Goal: Information Seeking & Learning: Learn about a topic

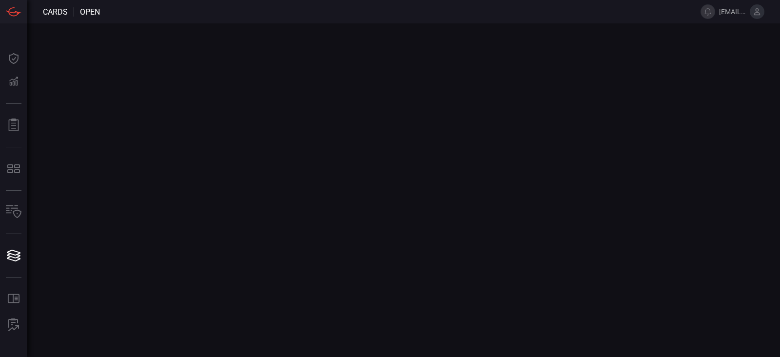
click at [755, 14] on icon at bounding box center [756, 11] width 9 height 9
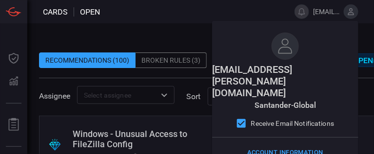
click at [220, 8] on span at bounding box center [191, 11] width 183 height 23
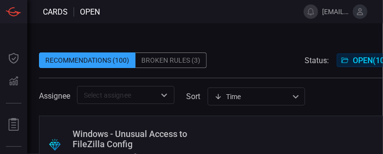
click at [356, 13] on icon at bounding box center [360, 11] width 9 height 9
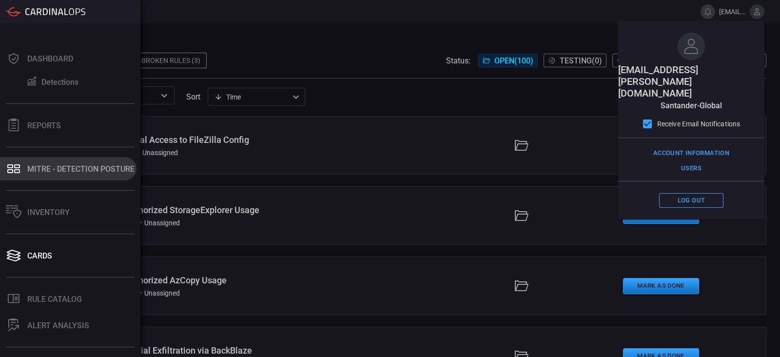
click at [41, 165] on div "MITRE - Detection Posture" at bounding box center [80, 168] width 107 height 9
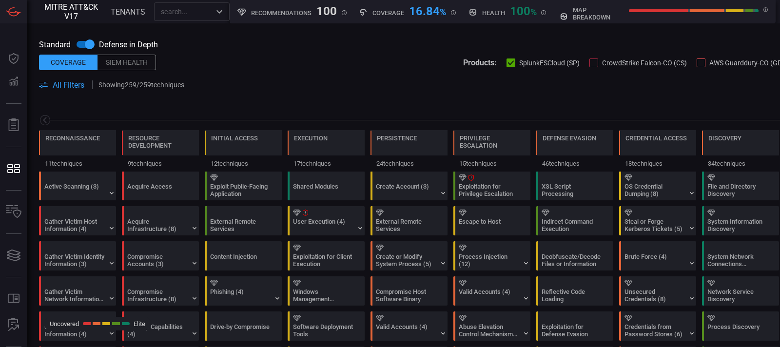
scroll to position [0, 127]
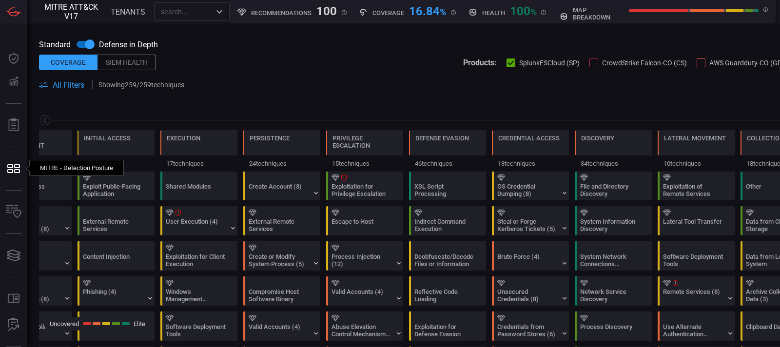
click at [75, 87] on span "All Filters" at bounding box center [69, 84] width 32 height 9
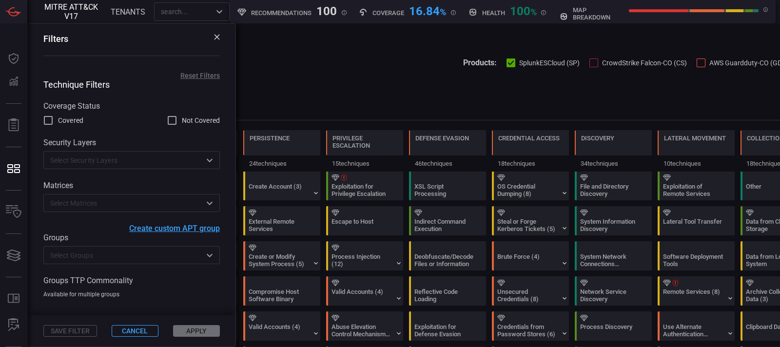
click at [217, 38] on icon at bounding box center [216, 36] width 5 height 5
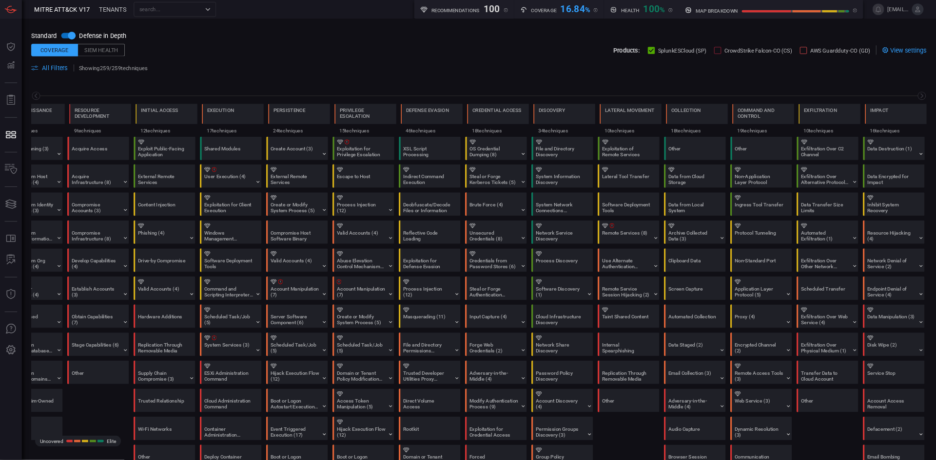
scroll to position [0, 46]
click at [77, 89] on span "All Filters" at bounding box center [69, 84] width 32 height 9
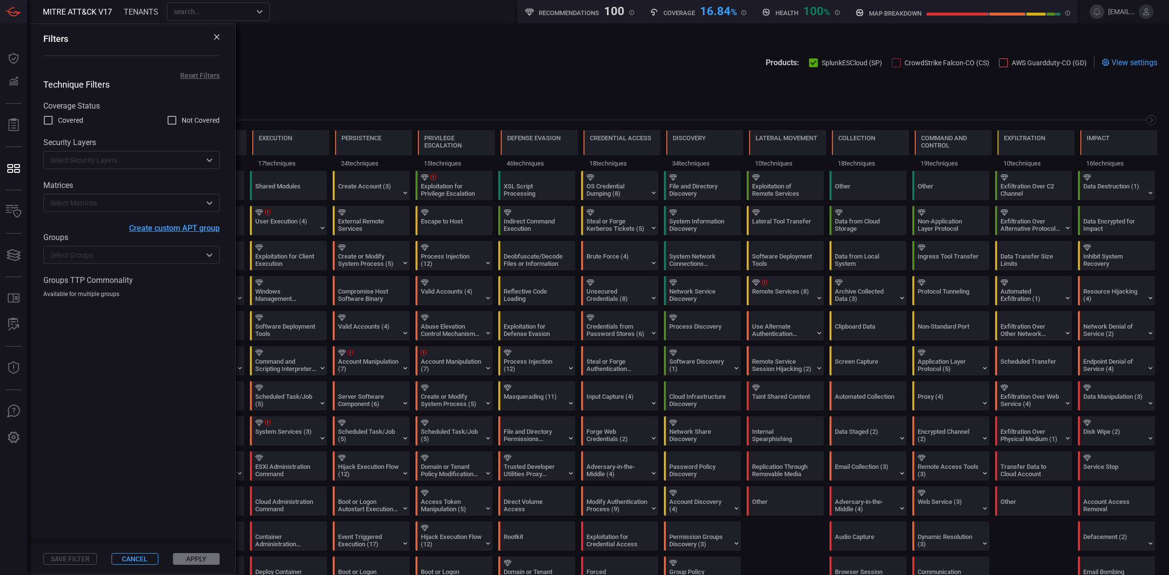
click at [74, 200] on input "text" at bounding box center [123, 203] width 154 height 12
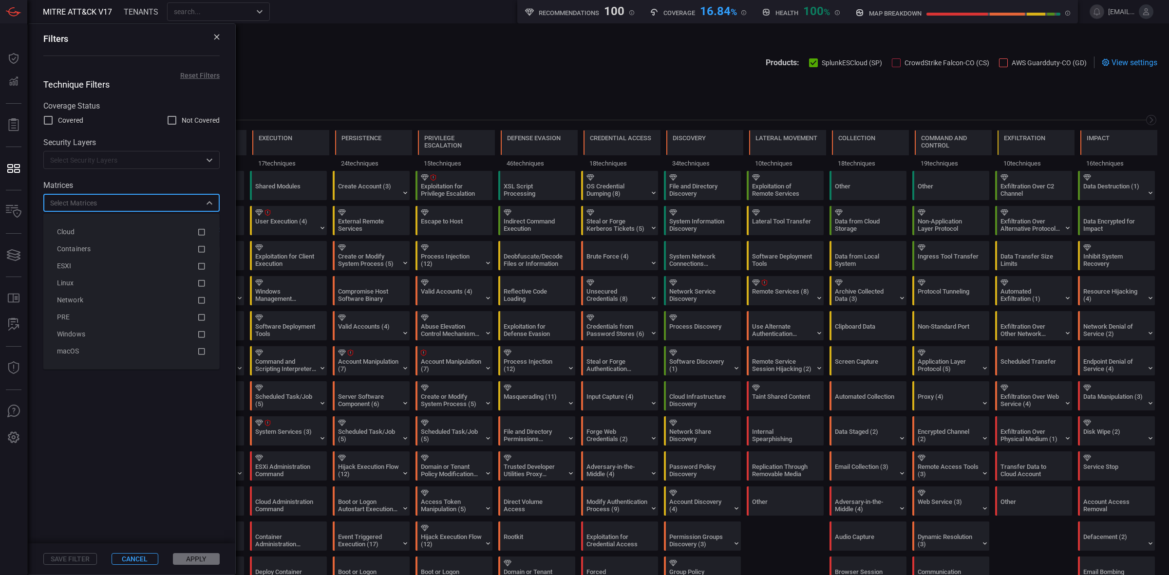
click at [154, 166] on input "text" at bounding box center [123, 160] width 154 height 12
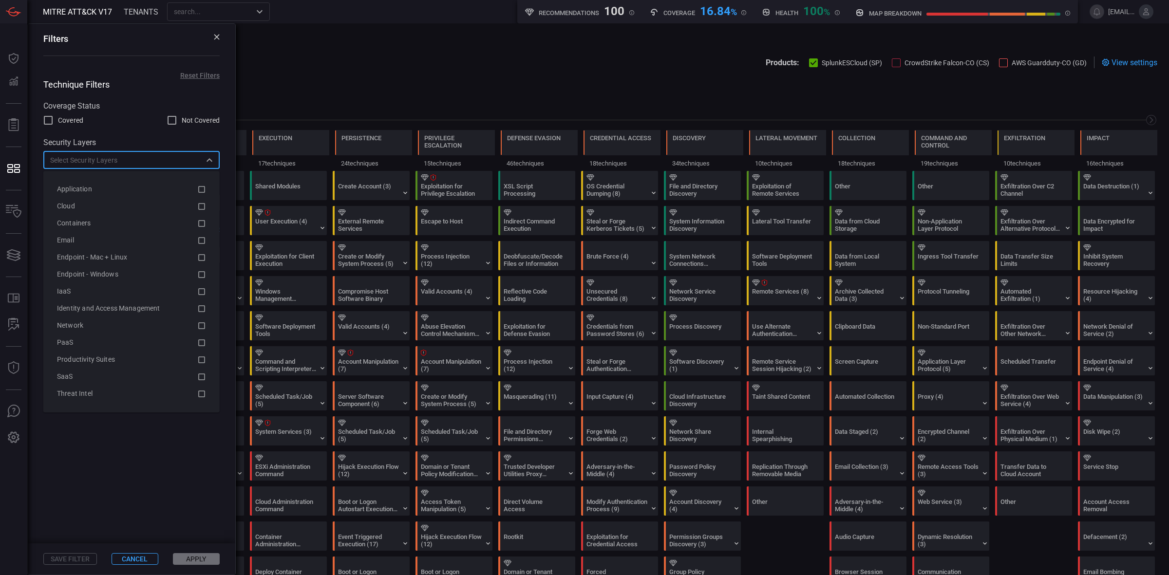
click at [120, 151] on div "Security Layers ​" at bounding box center [131, 153] width 176 height 31
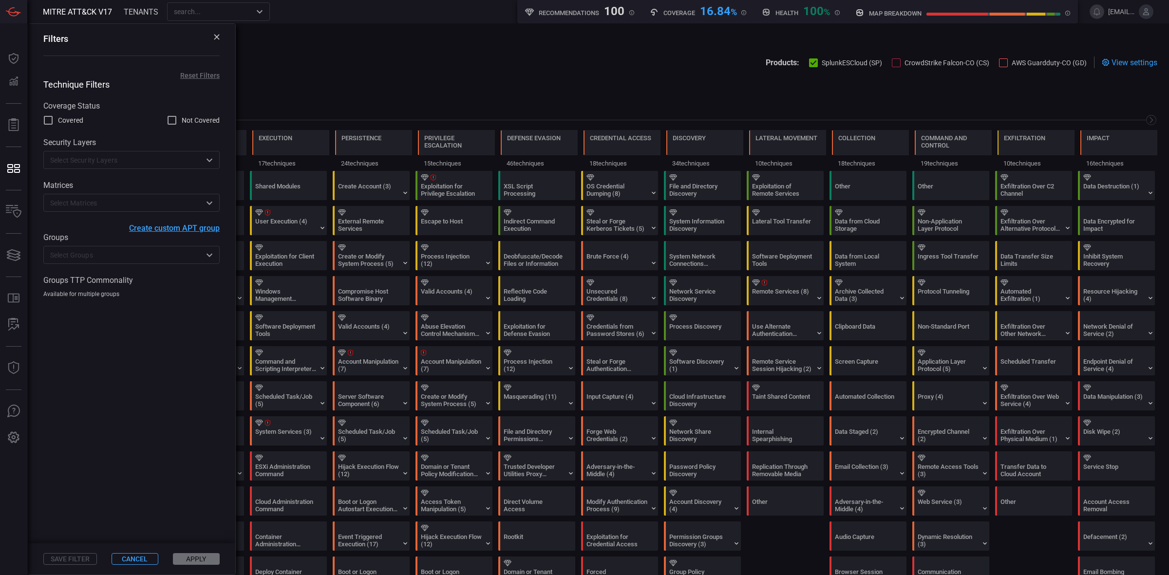
click at [75, 264] on div "​" at bounding box center [131, 255] width 176 height 18
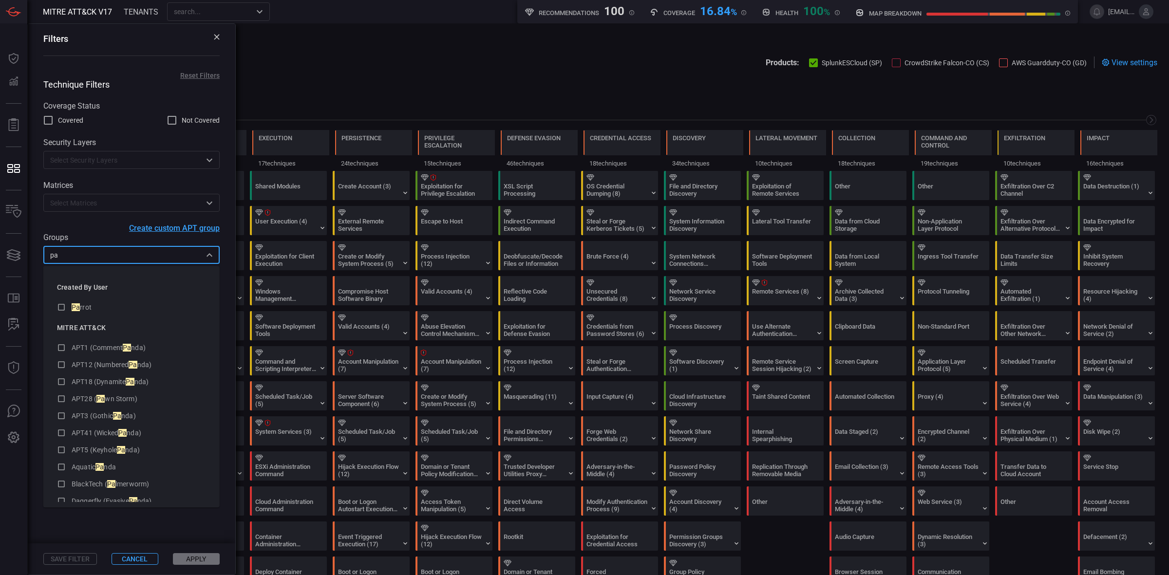
type input "p"
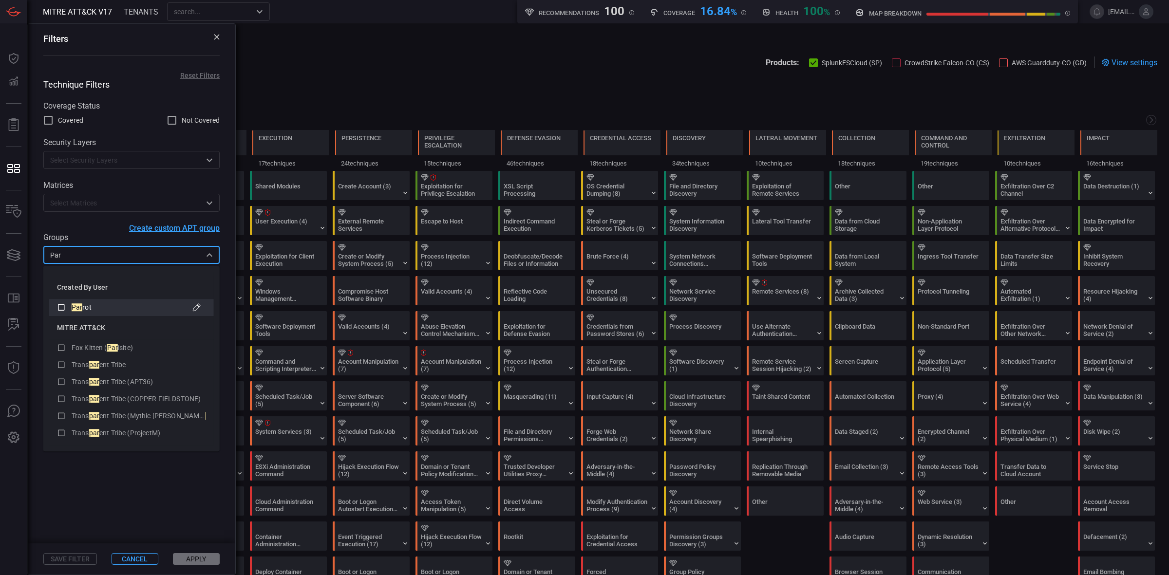
click at [60, 307] on icon at bounding box center [61, 308] width 9 height 12
type input "Par"
click at [152, 356] on span at bounding box center [132, 421] width 208 height 246
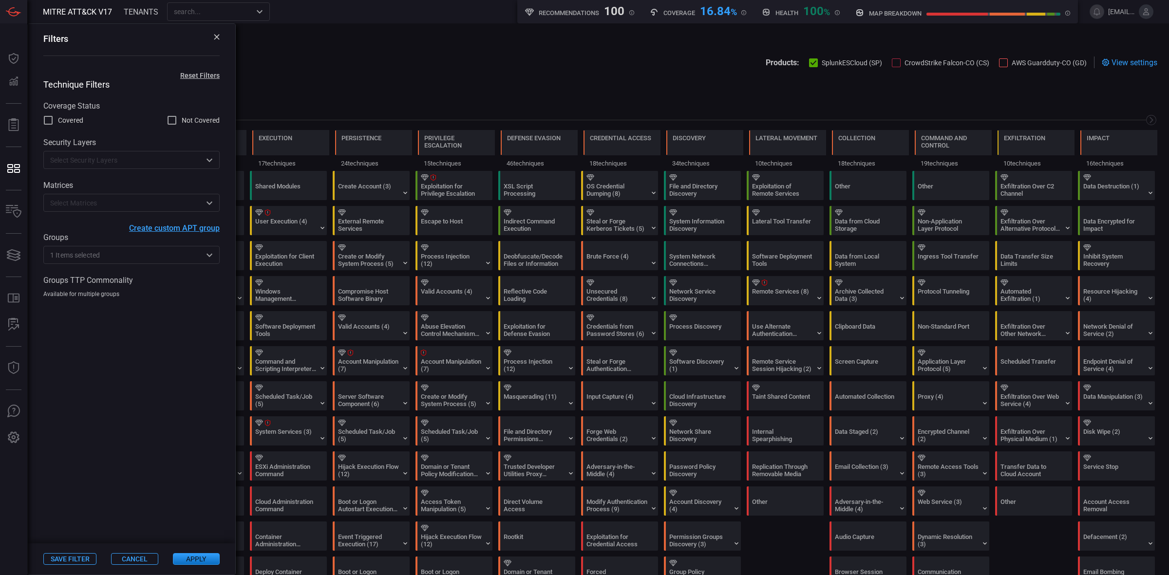
click at [200, 356] on button "Apply" at bounding box center [196, 560] width 47 height 12
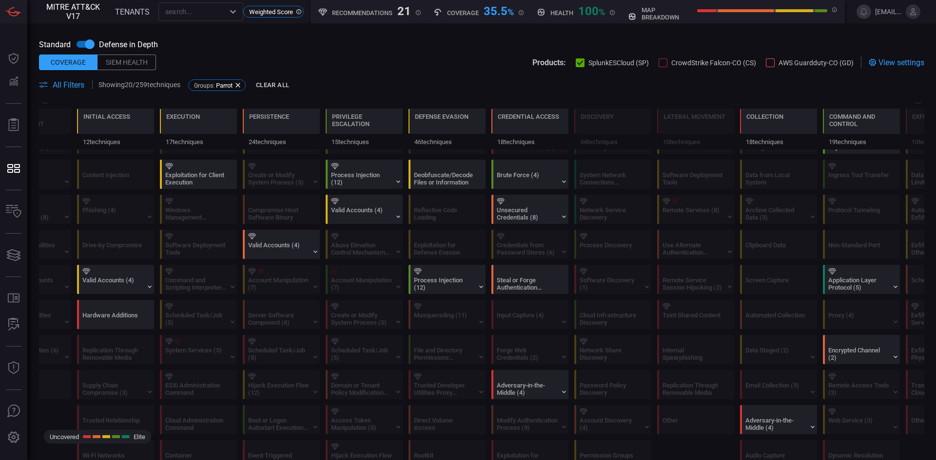
scroll to position [0, 0]
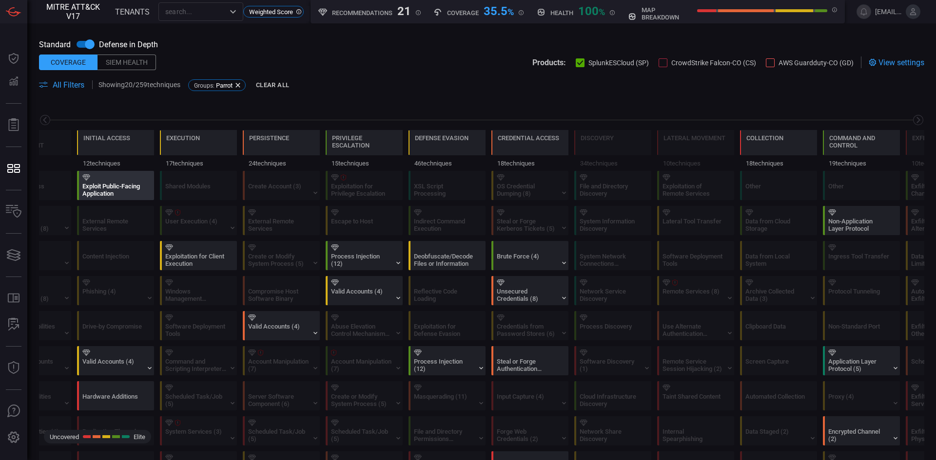
click at [105, 182] on div "Exploit Public-Facing Application" at bounding box center [117, 186] width 77 height 28
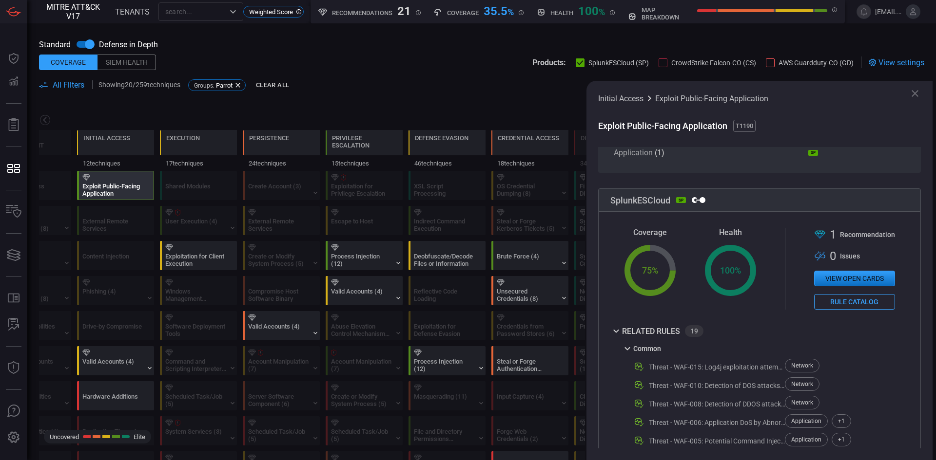
scroll to position [146, 0]
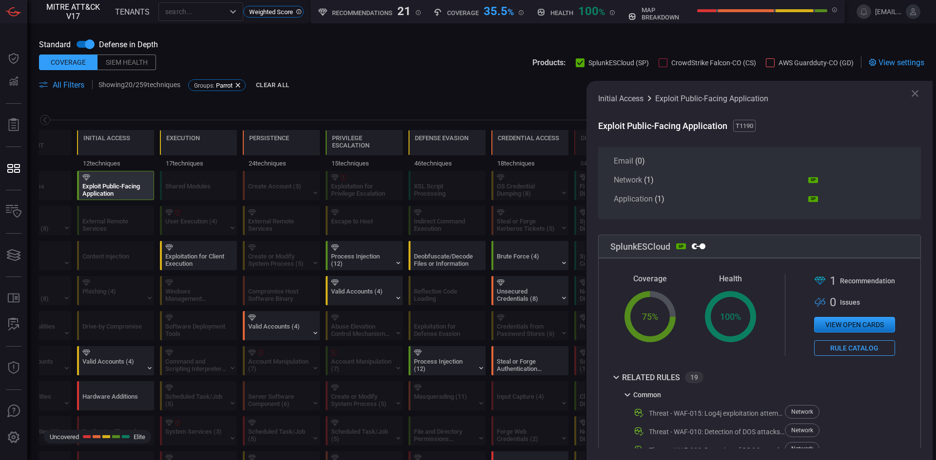
click at [779, 93] on icon at bounding box center [915, 94] width 12 height 12
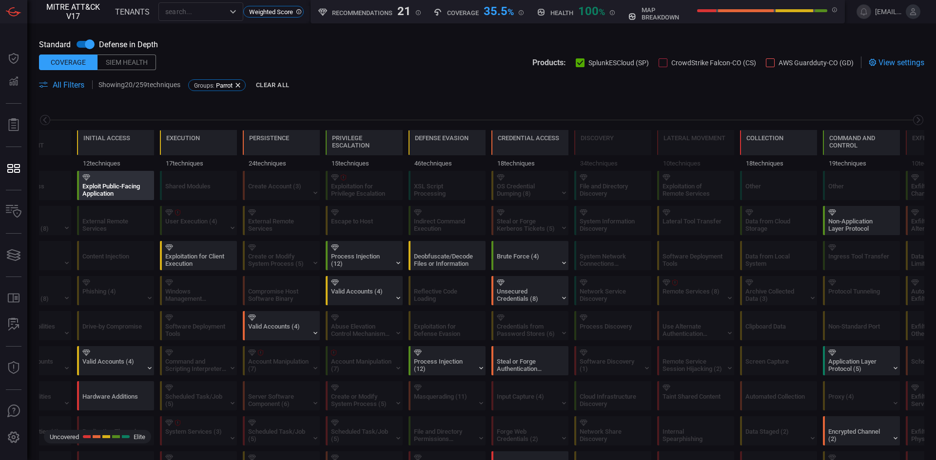
click at [94, 187] on div "Exploit Public-Facing Application" at bounding box center [112, 190] width 61 height 15
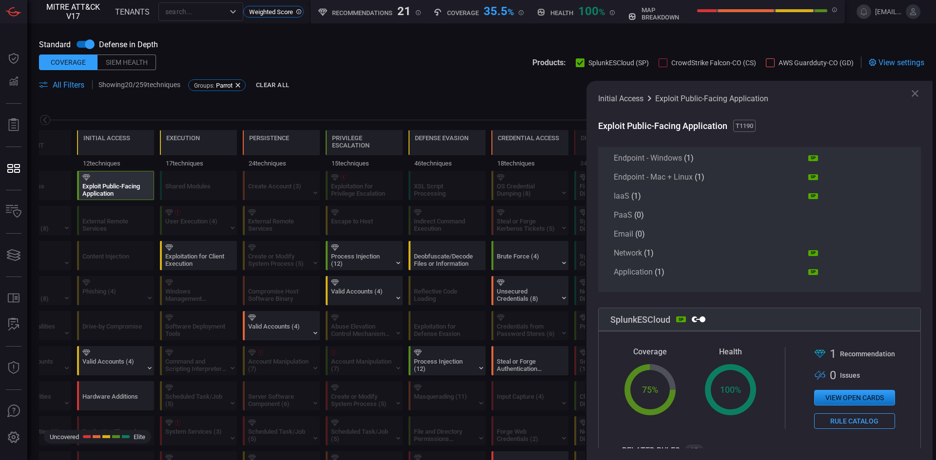
scroll to position [0, 0]
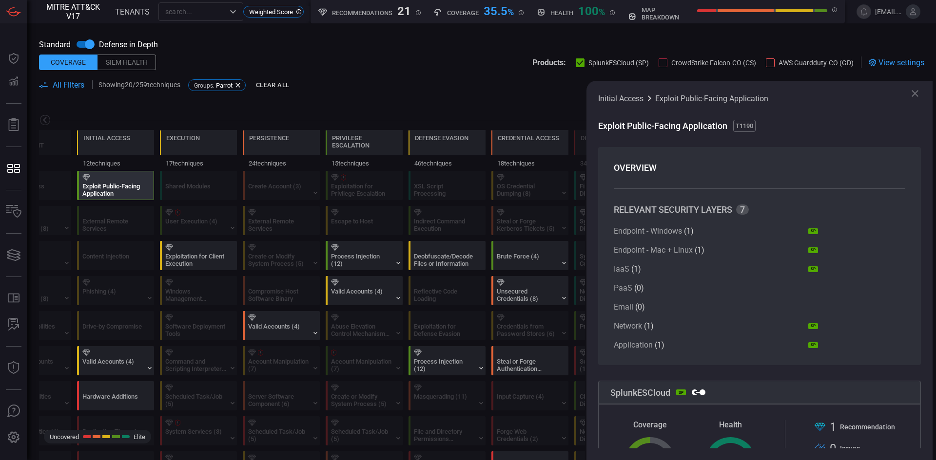
click at [779, 96] on icon at bounding box center [915, 94] width 12 height 12
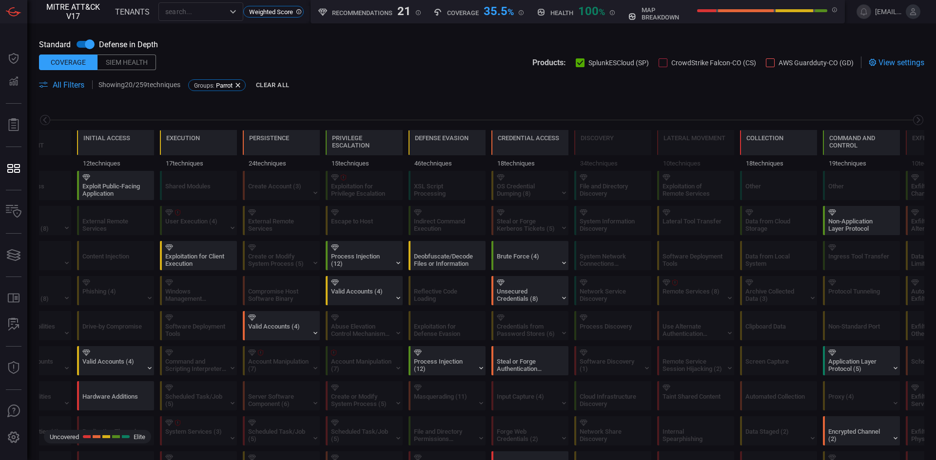
click at [779, 17] on button at bounding box center [912, 11] width 15 height 15
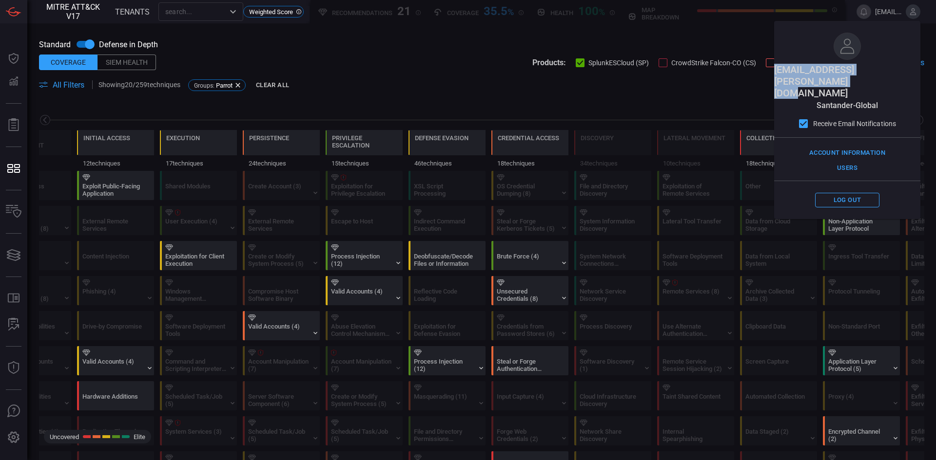
drag, startPoint x: 760, startPoint y: 69, endPoint x: 910, endPoint y: 70, distance: 150.1
click at [779, 70] on span "[EMAIL_ADDRESS][PERSON_NAME][DOMAIN_NAME]" at bounding box center [847, 81] width 146 height 35
click at [779, 78] on div "[EMAIL_ADDRESS][PERSON_NAME][DOMAIN_NAME] [GEOGRAPHIC_DATA]-global Receive Emai…" at bounding box center [847, 120] width 146 height 198
click at [779, 76] on div "[EMAIL_ADDRESS][PERSON_NAME][DOMAIN_NAME] [GEOGRAPHIC_DATA]-global Receive Emai…" at bounding box center [847, 120] width 146 height 198
drag, startPoint x: 816, startPoint y: 79, endPoint x: 887, endPoint y: 86, distance: 71.4
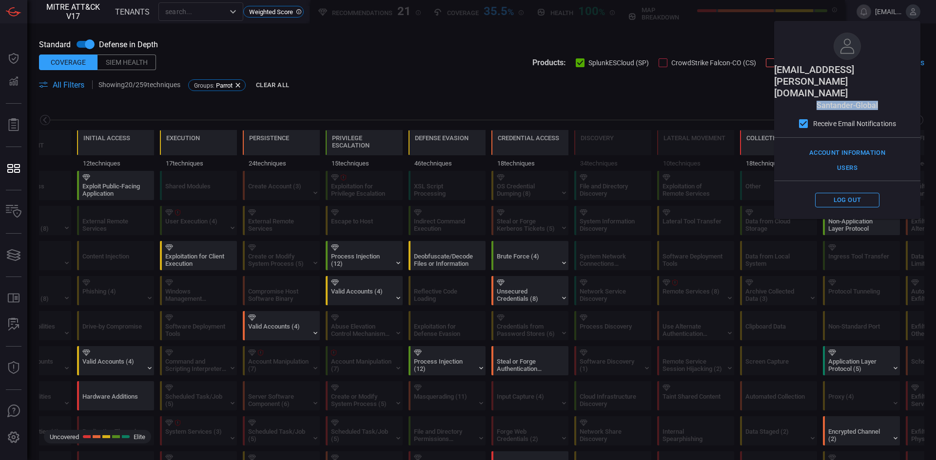
click at [779, 86] on div "[EMAIL_ADDRESS][PERSON_NAME][DOMAIN_NAME] [GEOGRAPHIC_DATA]-global Receive Emai…" at bounding box center [847, 120] width 146 height 198
click at [779, 85] on div "[EMAIL_ADDRESS][PERSON_NAME][DOMAIN_NAME] [GEOGRAPHIC_DATA]-global Receive Emai…" at bounding box center [847, 120] width 146 height 198
click at [460, 102] on div "Reconnaissance 11 techniques Resource Development 9 techniques Initial Access 1…" at bounding box center [481, 136] width 908 height 69
